Goal: Transaction & Acquisition: Purchase product/service

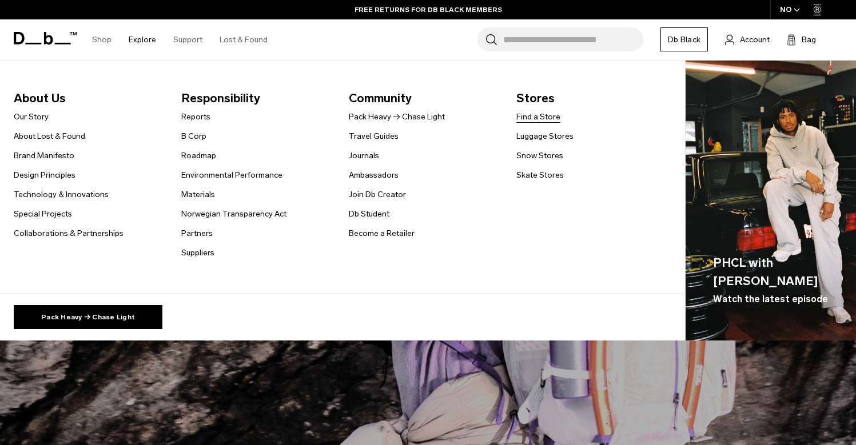
click at [532, 115] on link "Find a Store" at bounding box center [538, 117] width 44 height 12
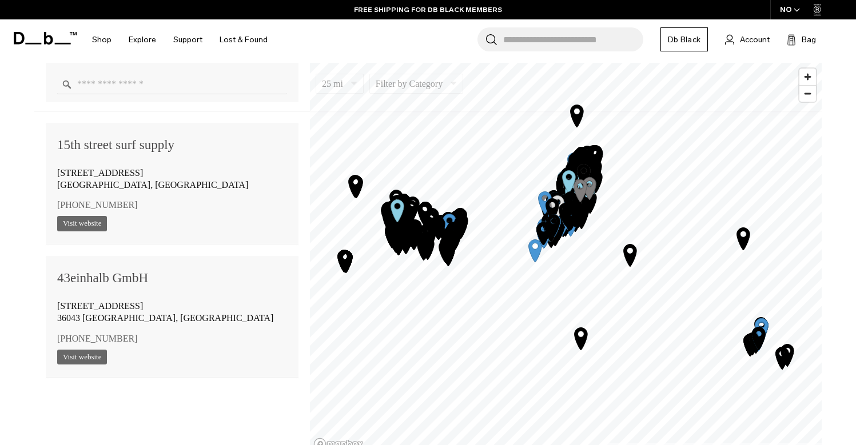
scroll to position [800, 0]
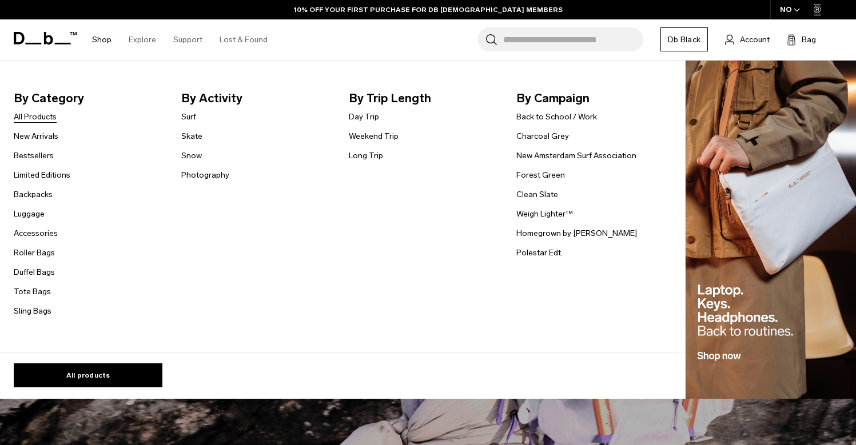
click at [41, 114] on link "All Products" at bounding box center [35, 117] width 43 height 12
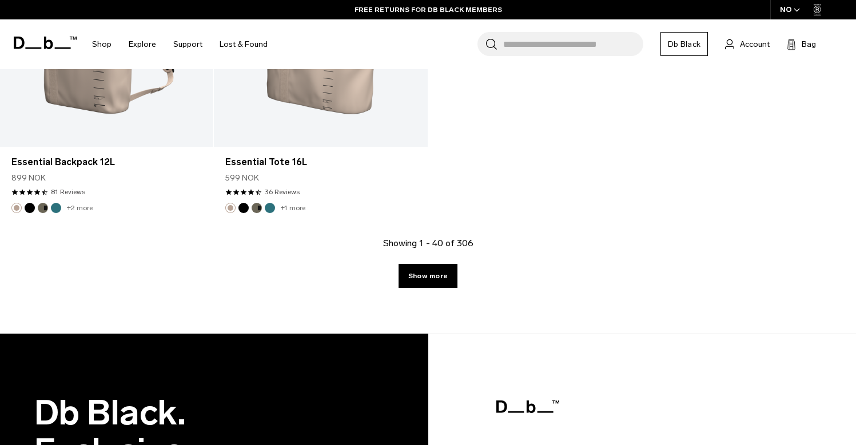
scroll to position [3977, 0]
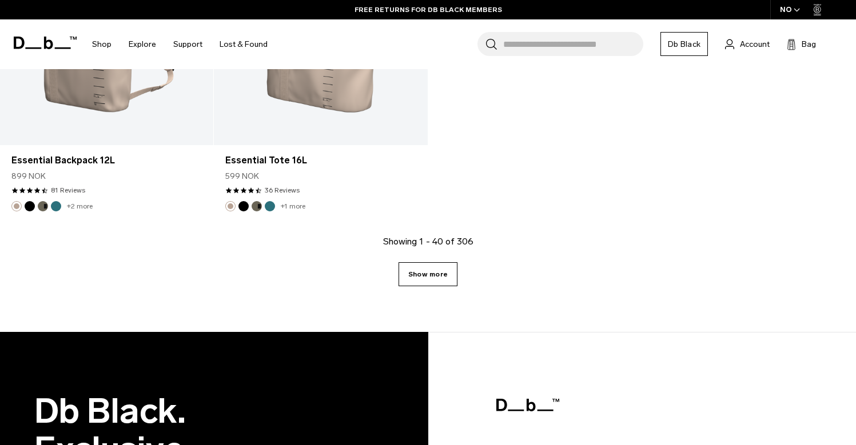
click at [423, 277] on link "Show more" at bounding box center [427, 274] width 59 height 24
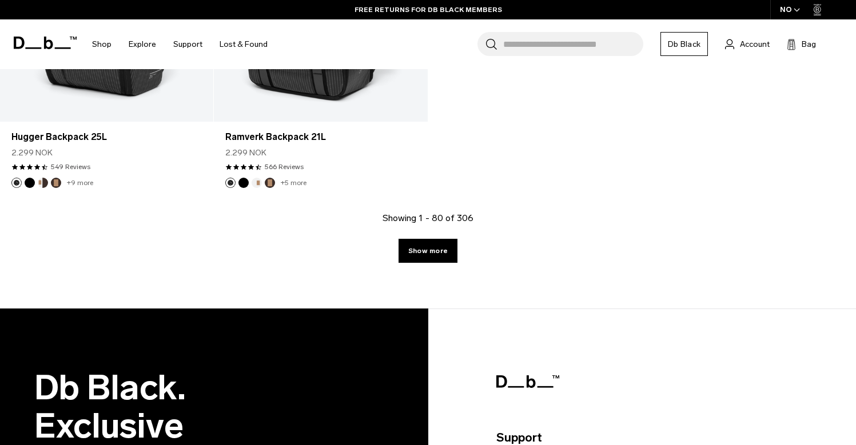
scroll to position [7275, 0]
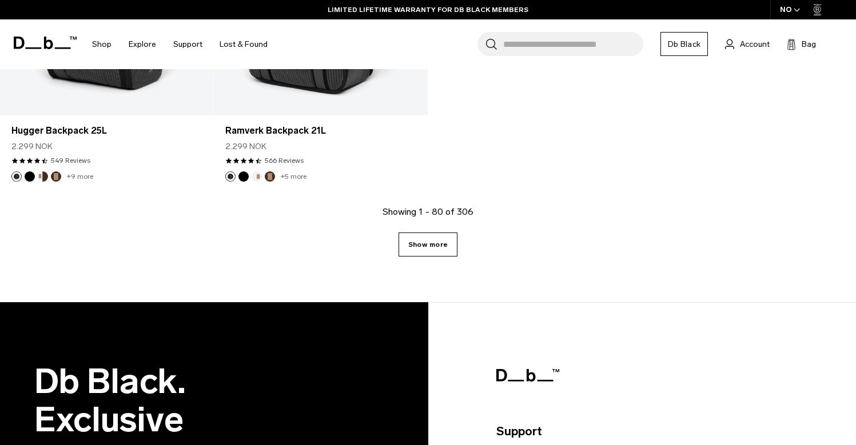
click at [430, 234] on link "Show more" at bounding box center [427, 245] width 59 height 24
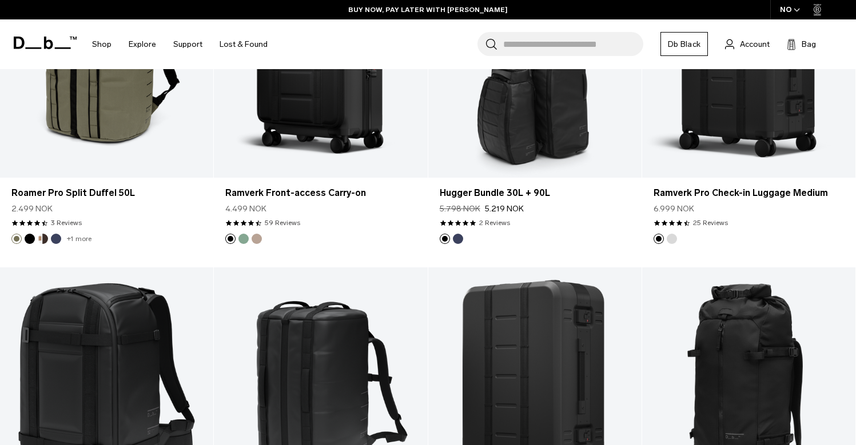
scroll to position [7869, 0]
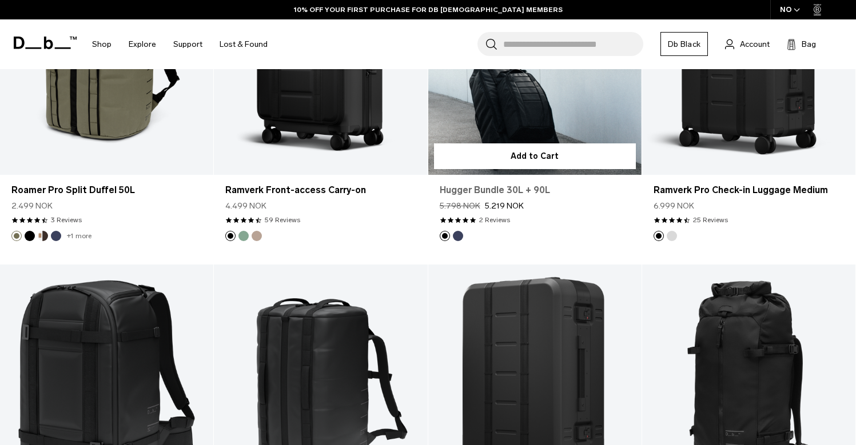
click at [487, 190] on link "Hugger Bundle 30L + 90L" at bounding box center [535, 190] width 190 height 14
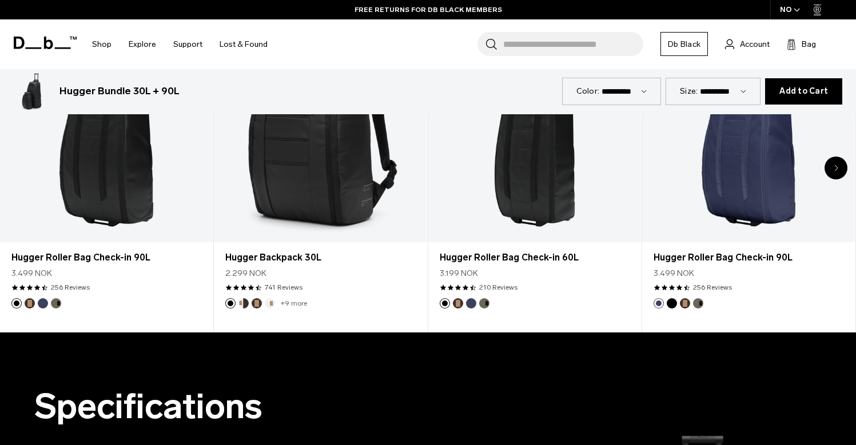
scroll to position [663, 0]
